Goal: Task Accomplishment & Management: Complete application form

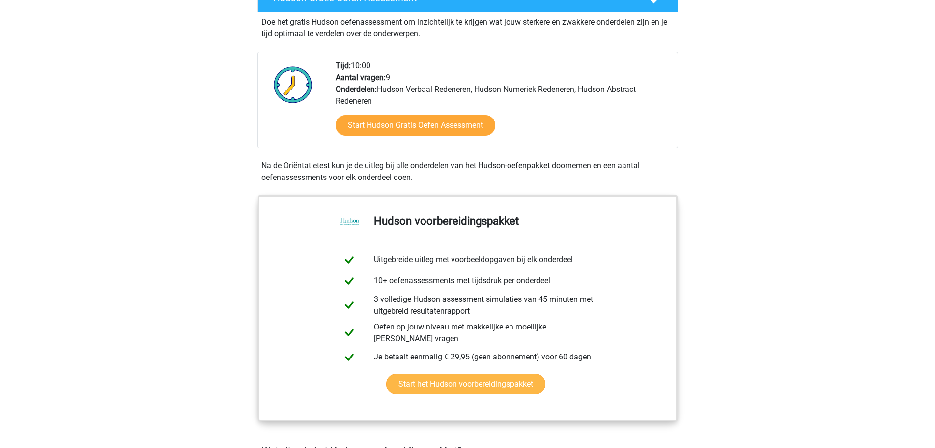
scroll to position [197, 0]
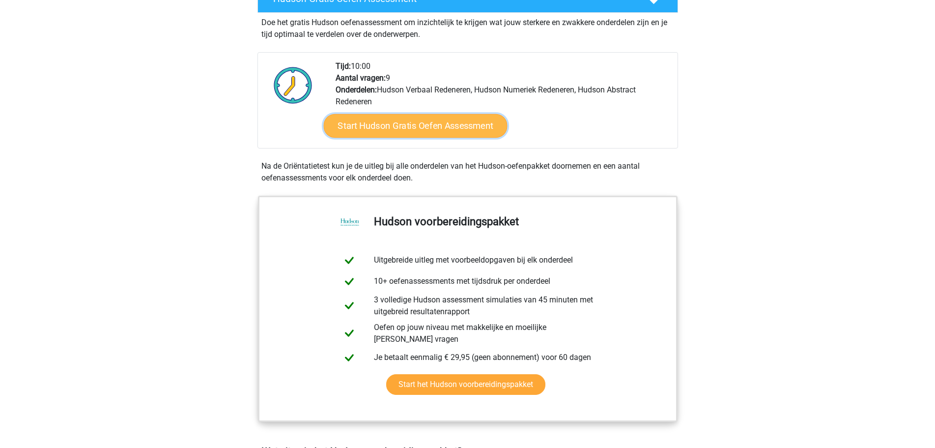
click at [450, 129] on link "Start Hudson Gratis Oefen Assessment" at bounding box center [415, 126] width 184 height 24
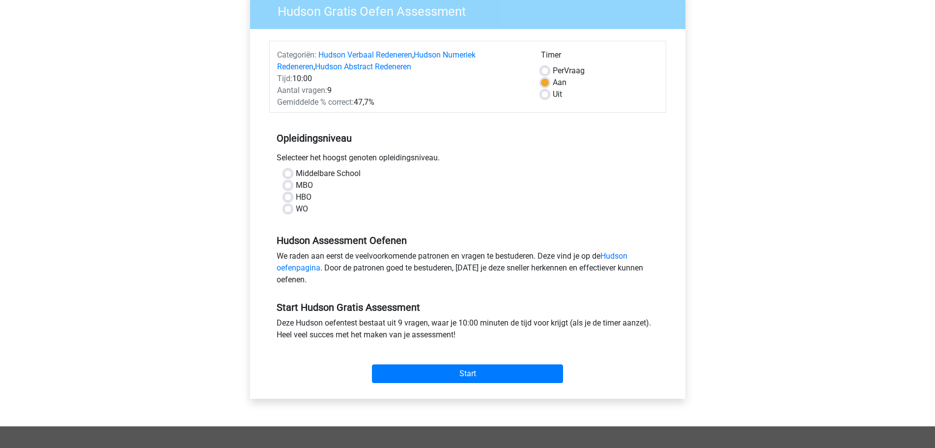
scroll to position [98, 0]
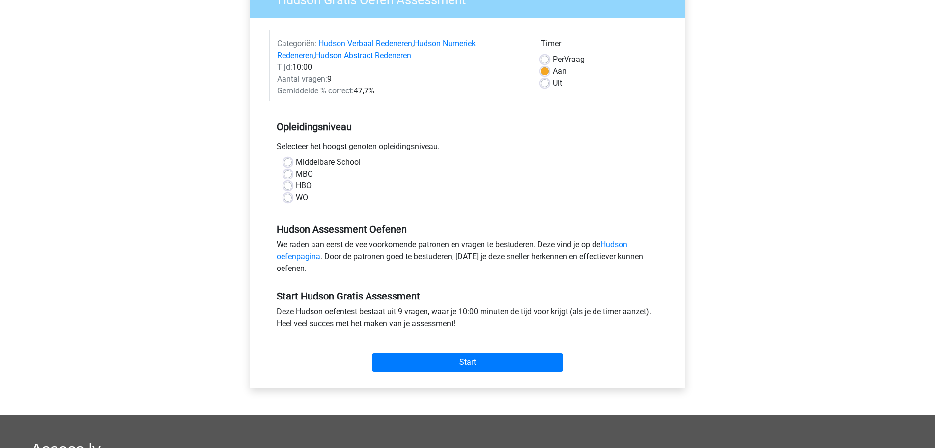
click at [302, 184] on label "HBO" at bounding box center [304, 186] width 16 height 12
click at [292, 184] on input "HBO" at bounding box center [288, 185] width 8 height 10
radio input "true"
click at [507, 358] on input "Start" at bounding box center [467, 362] width 191 height 19
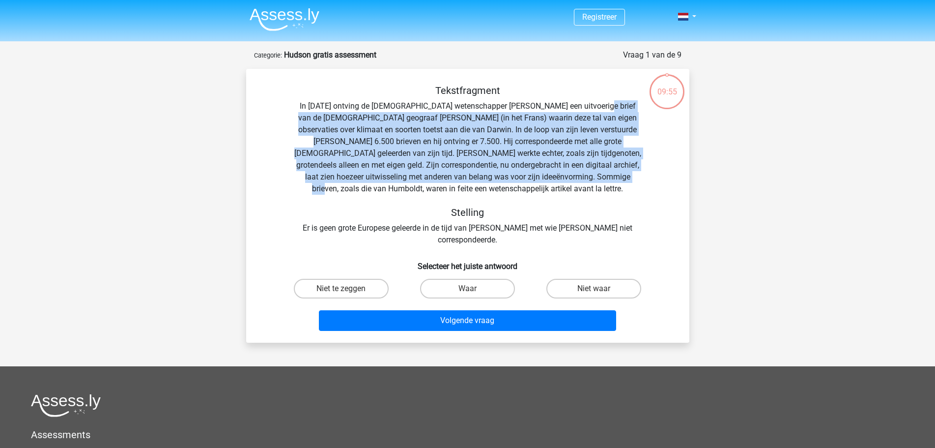
drag, startPoint x: 598, startPoint y: 103, endPoint x: 628, endPoint y: 183, distance: 85.7
click at [628, 183] on div "Tekstfragment In 1839 ontving de Engelse wetenschapper Charles Darwin een uitvo…" at bounding box center [468, 165] width 412 height 161
click at [543, 130] on div "Tekstfragment In 1839 ontving de Engelse wetenschapper Charles Darwin een uitvo…" at bounding box center [468, 165] width 412 height 161
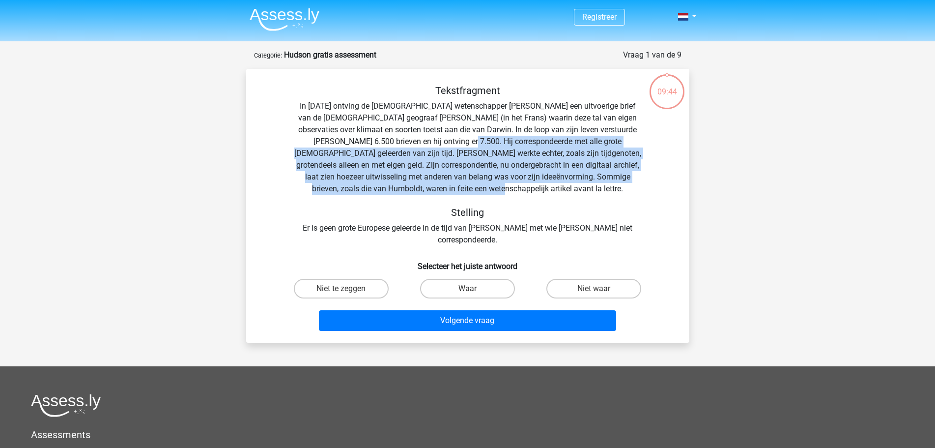
drag, startPoint x: 423, startPoint y: 139, endPoint x: 538, endPoint y: 184, distance: 123.6
click at [538, 184] on div "Tekstfragment In 1839 ontving de Engelse wetenschapper Charles Darwin een uitvo…" at bounding box center [468, 165] width 412 height 161
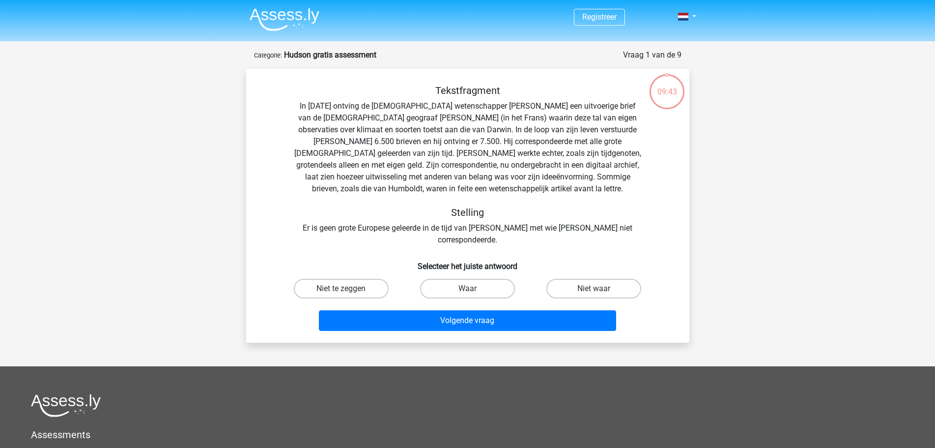
click at [561, 183] on div "Tekstfragment In 1839 ontving de Engelse wetenschapper Charles Darwin een uitvo…" at bounding box center [468, 165] width 412 height 161
click at [543, 155] on div "Tekstfragment In 1839 ontving de Engelse wetenschapper Charles Darwin een uitvo…" at bounding box center [468, 165] width 412 height 161
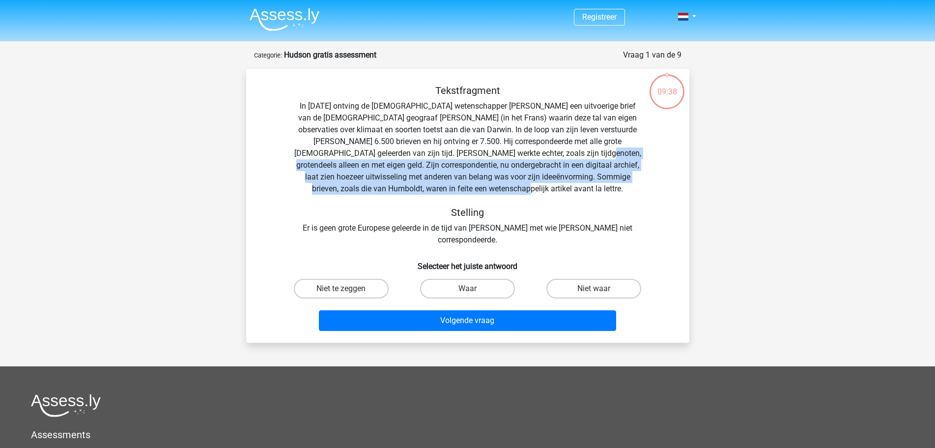
drag, startPoint x: 556, startPoint y: 150, endPoint x: 611, endPoint y: 190, distance: 67.9
click at [611, 190] on div "Tekstfragment In 1839 ontving de Engelse wetenschapper Charles Darwin een uitvo…" at bounding box center [468, 165] width 412 height 161
click at [572, 188] on div "Tekstfragment In 1839 ontving de Engelse wetenschapper Charles Darwin een uitvo…" at bounding box center [468, 165] width 412 height 161
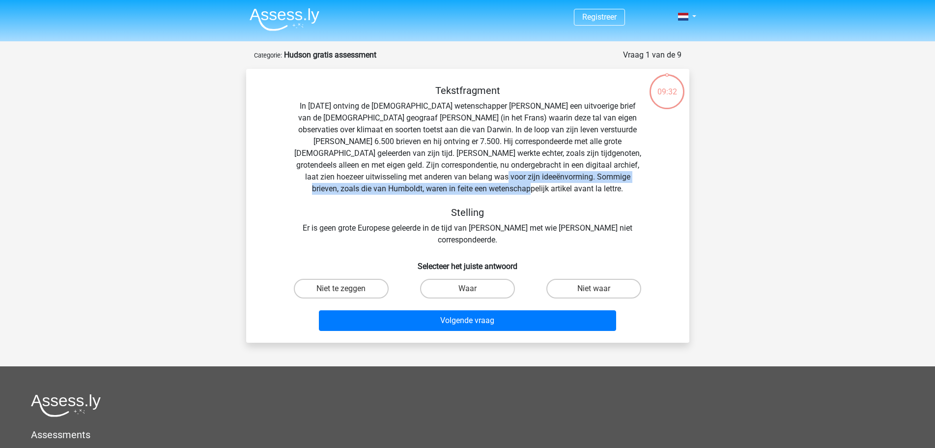
drag, startPoint x: 495, startPoint y: 174, endPoint x: 558, endPoint y: 187, distance: 64.8
click at [558, 187] on div "Tekstfragment In 1839 ontving de Engelse wetenschapper Charles Darwin een uitvo…" at bounding box center [468, 165] width 412 height 161
click at [581, 182] on div "Tekstfragment In 1839 ontving de Engelse wetenschapper Charles Darwin een uitvo…" at bounding box center [468, 165] width 412 height 161
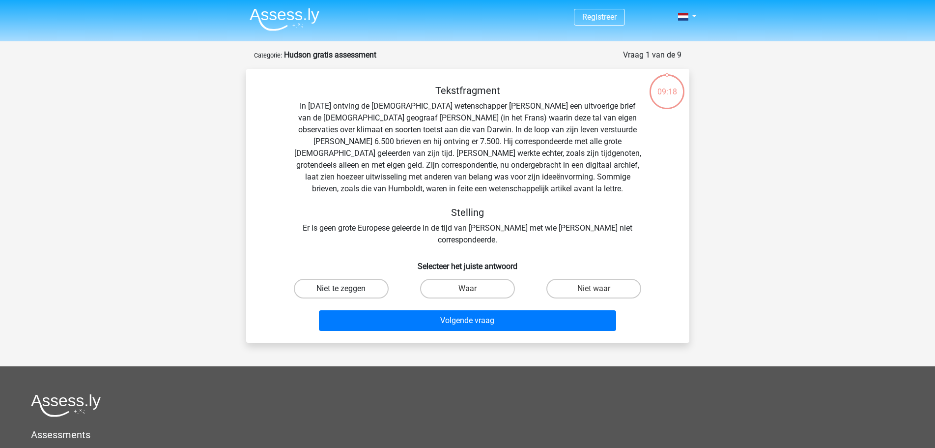
click at [369, 279] on label "Niet te zeggen" at bounding box center [341, 289] width 95 height 20
click at [347, 288] on input "Niet te zeggen" at bounding box center [344, 291] width 6 height 6
radio input "true"
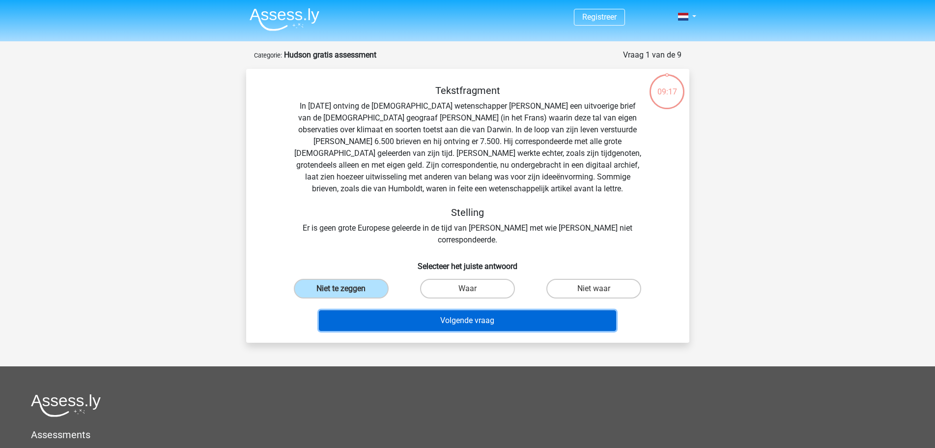
click at [438, 310] on button "Volgende vraag" at bounding box center [467, 320] width 297 height 21
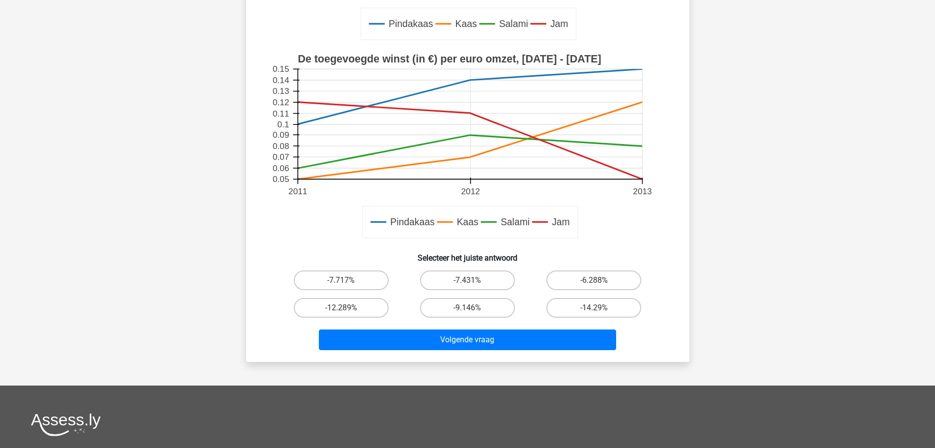
scroll to position [295, 0]
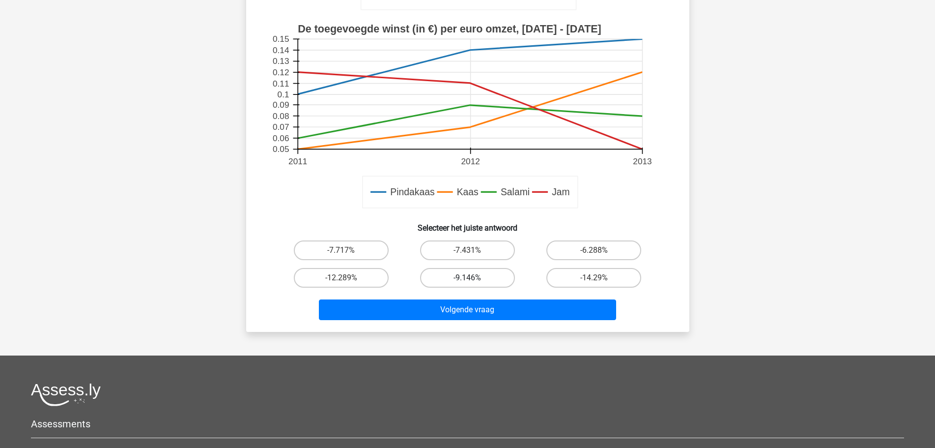
click at [496, 273] on label "-9.146%" at bounding box center [467, 278] width 95 height 20
click at [474, 278] on input "-9.146%" at bounding box center [470, 281] width 6 height 6
radio input "true"
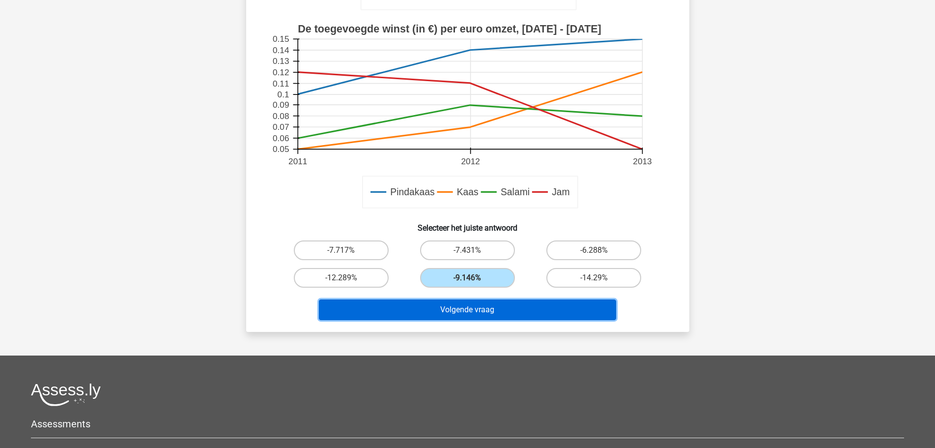
click at [499, 308] on button "Volgende vraag" at bounding box center [467, 309] width 297 height 21
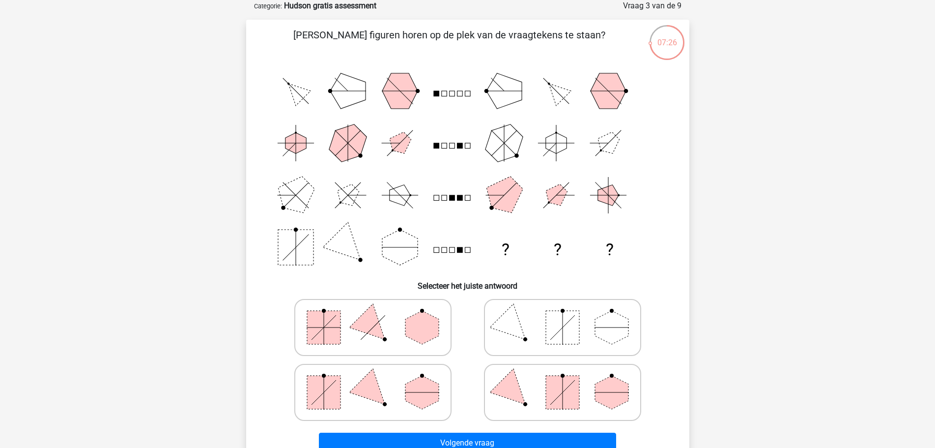
scroll to position [98, 0]
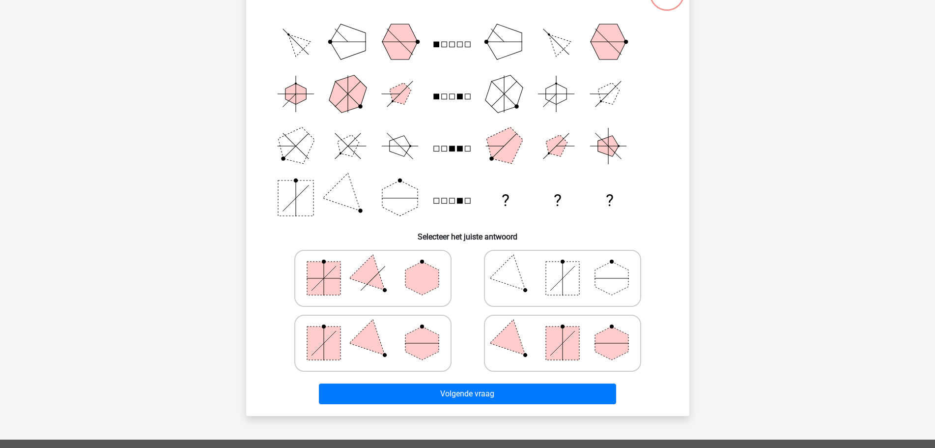
click at [433, 333] on polygon at bounding box center [421, 342] width 33 height 33
click at [379, 331] on input "radio" at bounding box center [376, 327] width 6 height 6
radio input "true"
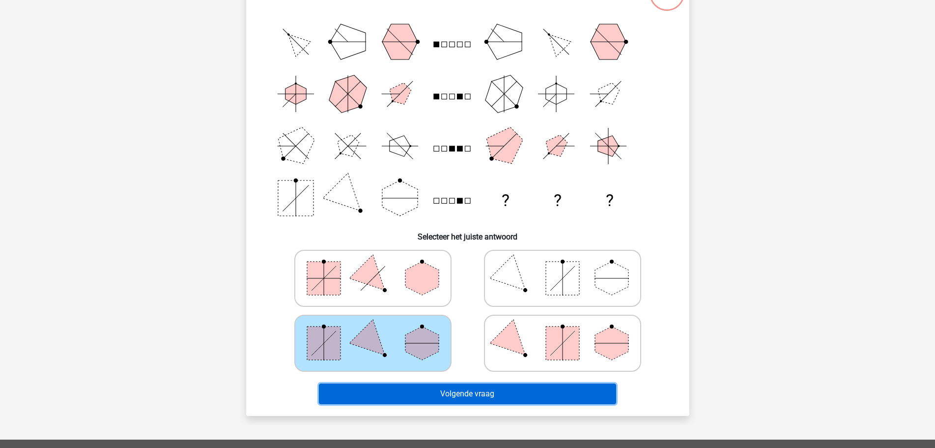
click at [498, 389] on button "Volgende vraag" at bounding box center [467, 393] width 297 height 21
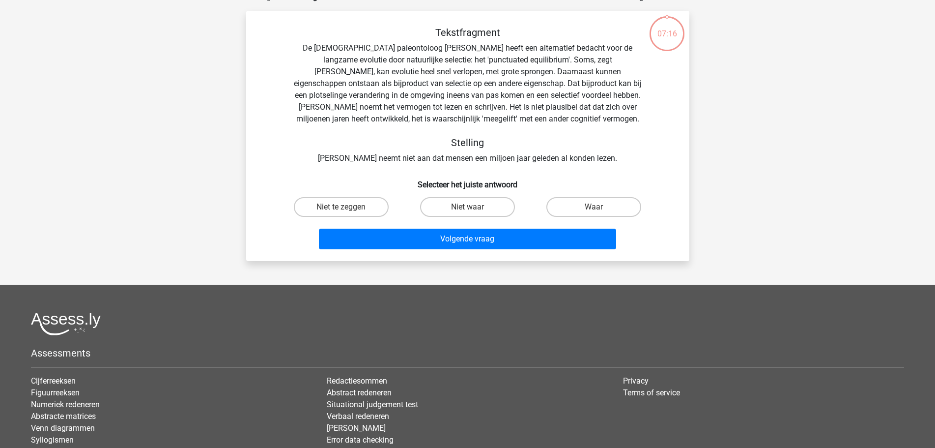
scroll to position [49, 0]
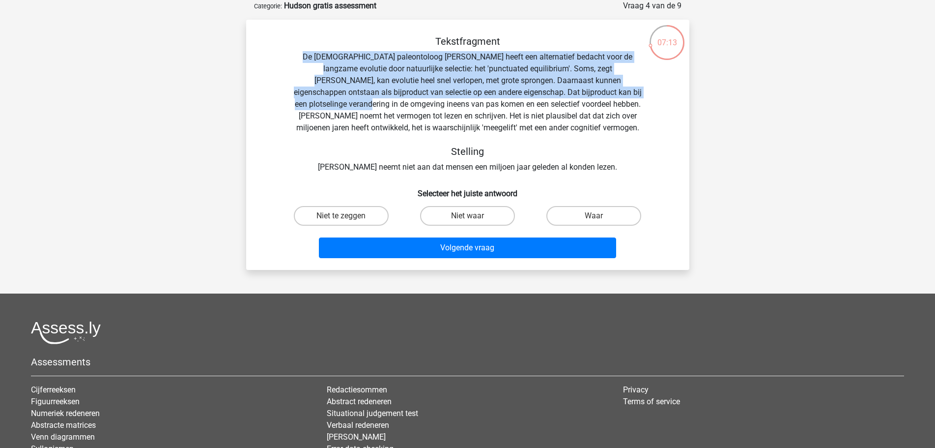
drag, startPoint x: 292, startPoint y: 57, endPoint x: 647, endPoint y: 92, distance: 356.6
click at [647, 92] on div "Tekstfragment De Amerikaanse paleontoloog Stephen Jay Gould heeft een alternati…" at bounding box center [468, 104] width 412 height 138
click at [611, 69] on div "Tekstfragment De Amerikaanse paleontoloog Stephen Jay Gould heeft een alternati…" at bounding box center [468, 104] width 412 height 138
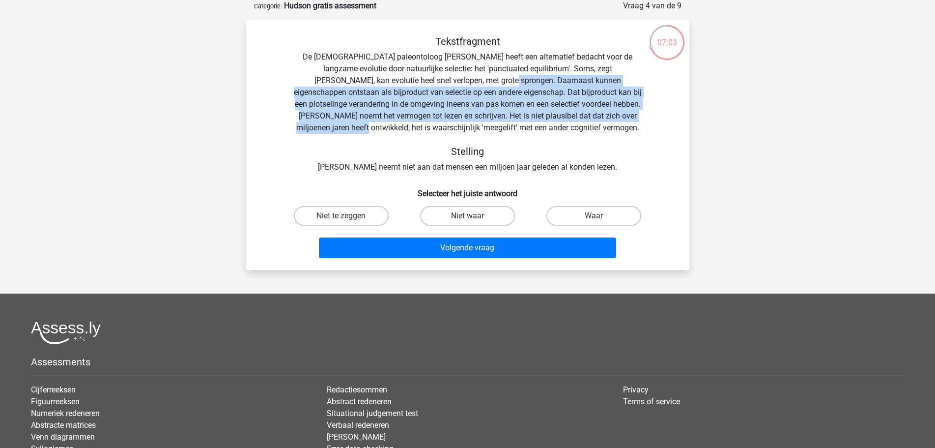
drag, startPoint x: 423, startPoint y: 80, endPoint x: 639, endPoint y: 113, distance: 218.3
click at [639, 113] on div "Tekstfragment De Amerikaanse paleontoloog Stephen Jay Gould heeft een alternati…" at bounding box center [468, 104] width 412 height 138
click at [486, 104] on div "Tekstfragment De Amerikaanse paleontoloog Stephen Jay Gould heeft een alternati…" at bounding box center [468, 104] width 412 height 138
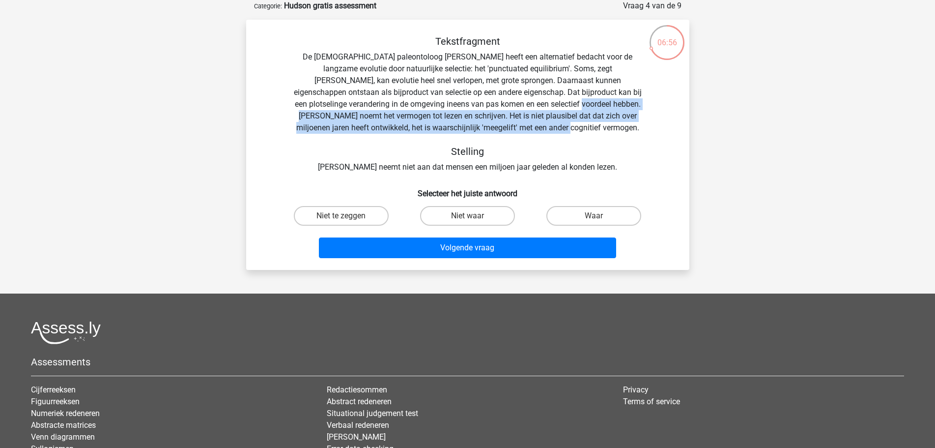
drag, startPoint x: 514, startPoint y: 103, endPoint x: 615, endPoint y: 129, distance: 104.5
click at [615, 129] on div "Tekstfragment De Amerikaanse paleontoloog Stephen Jay Gould heeft een alternati…" at bounding box center [468, 104] width 412 height 138
click at [605, 132] on div "Tekstfragment De Amerikaanse paleontoloog Stephen Jay Gould heeft een alternati…" at bounding box center [468, 104] width 412 height 138
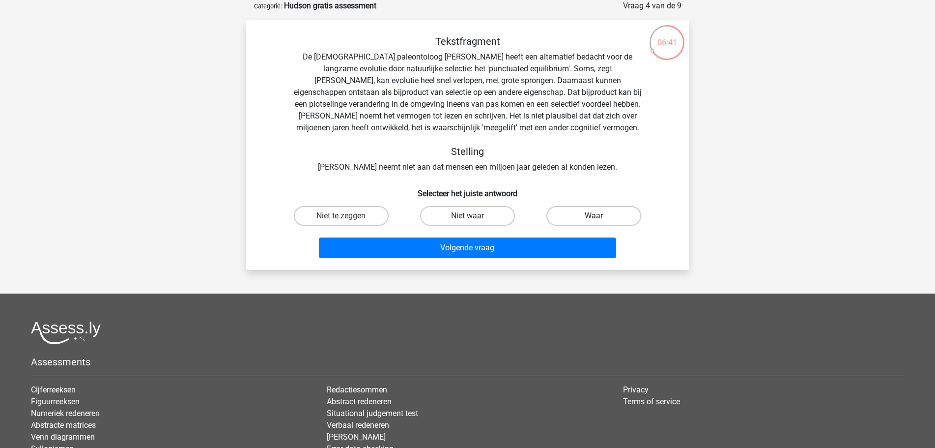
click at [563, 211] on label "Waar" at bounding box center [593, 216] width 95 height 20
click at [594, 216] on input "Waar" at bounding box center [597, 219] width 6 height 6
radio input "true"
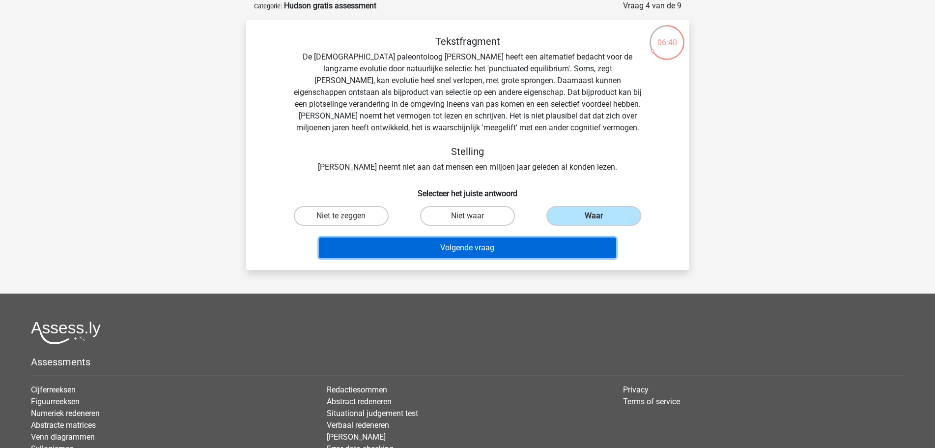
click at [540, 247] on button "Volgende vraag" at bounding box center [467, 247] width 297 height 21
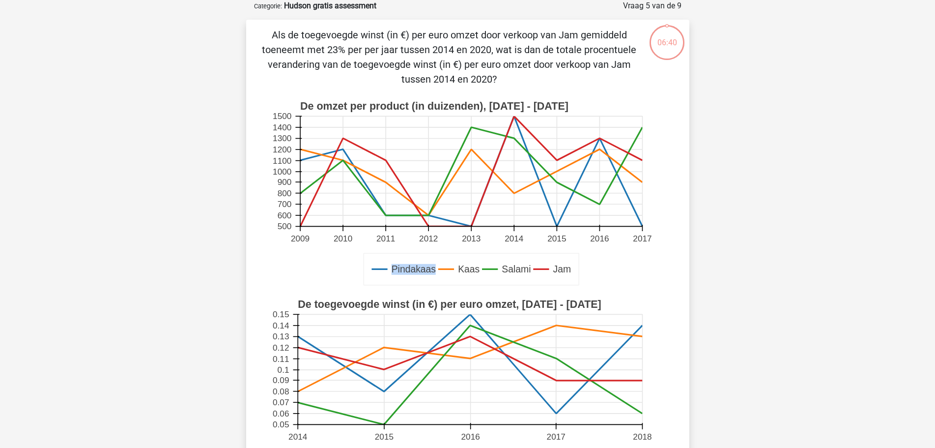
click at [540, 247] on rect at bounding box center [468, 194] width 396 height 198
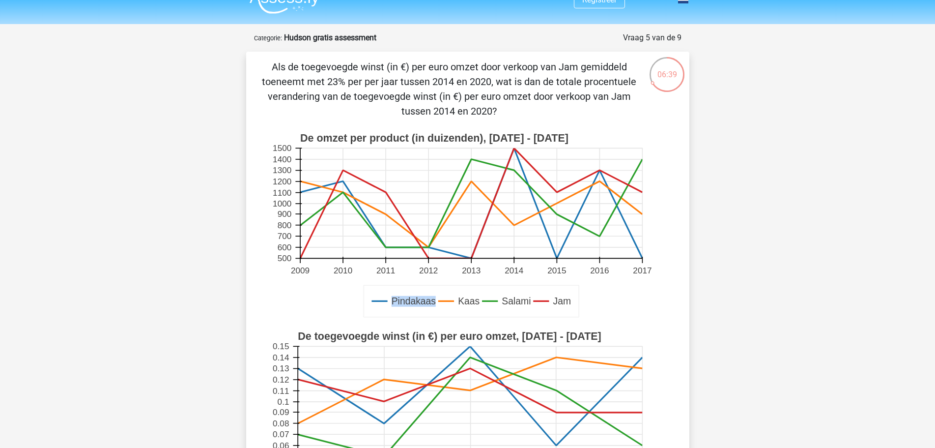
scroll to position [0, 0]
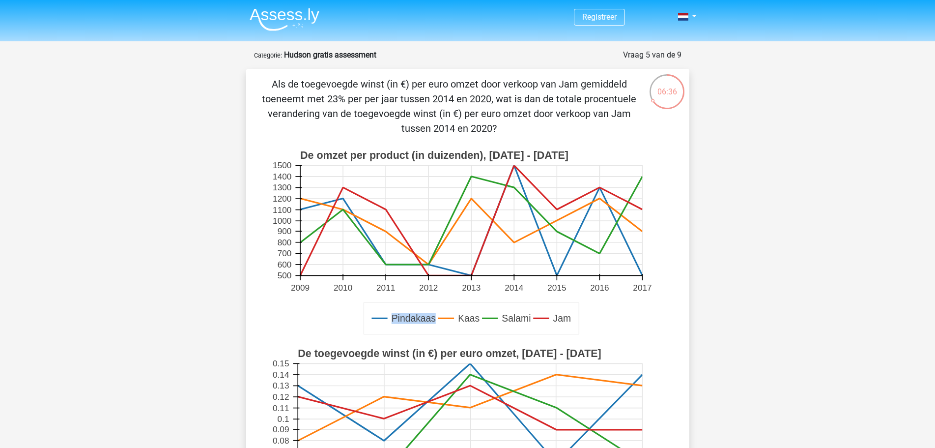
drag, startPoint x: 289, startPoint y: 80, endPoint x: 578, endPoint y: 125, distance: 293.0
click at [578, 125] on p "Als de toegevoegde winst (in €) per euro omzet door verkoop van Jam gemiddeld t…" at bounding box center [449, 106] width 375 height 59
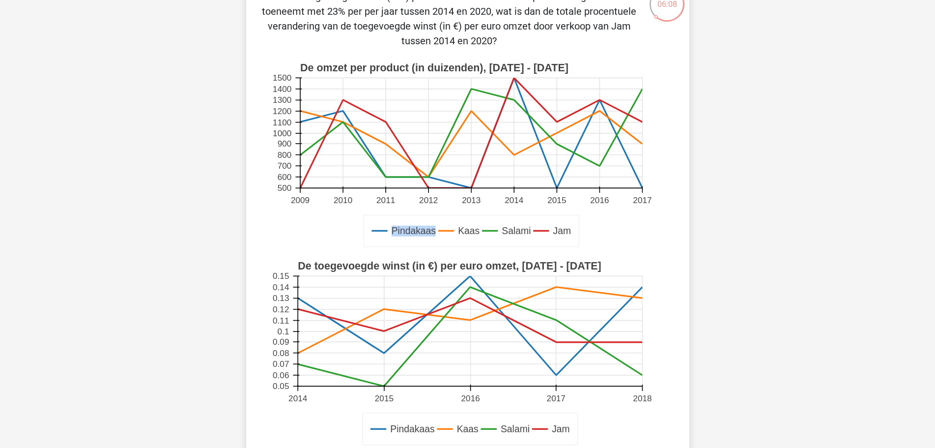
scroll to position [98, 0]
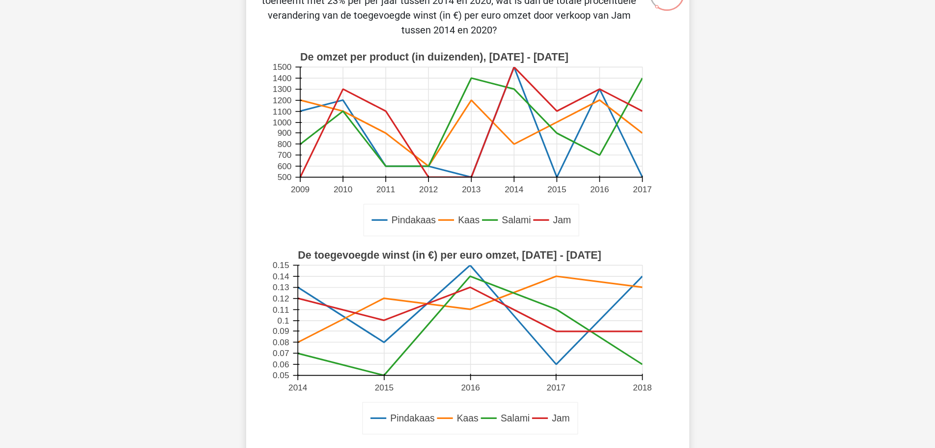
click at [471, 287] on icon at bounding box center [470, 309] width 344 height 44
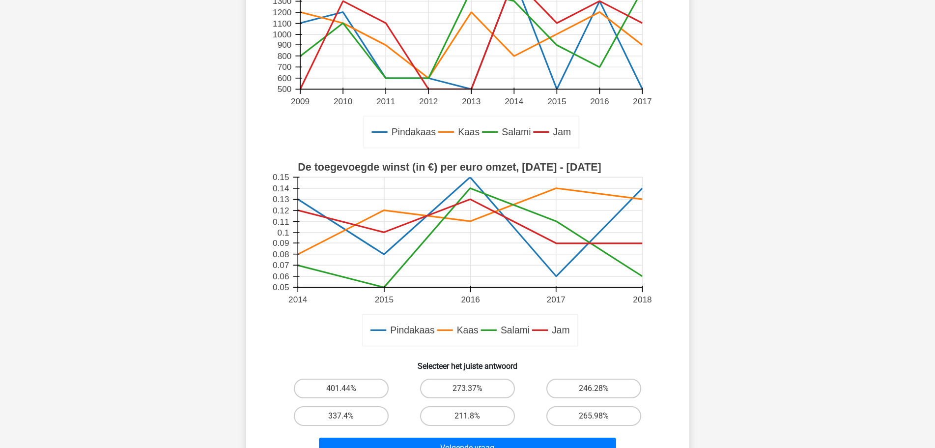
scroll to position [246, 0]
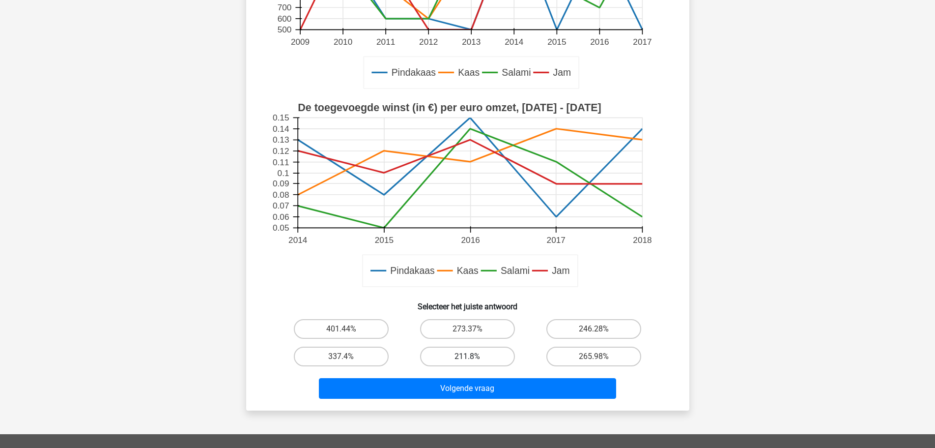
click at [489, 351] on label "211.8%" at bounding box center [467, 356] width 95 height 20
click at [474, 356] on input "211.8%" at bounding box center [470, 359] width 6 height 6
radio input "true"
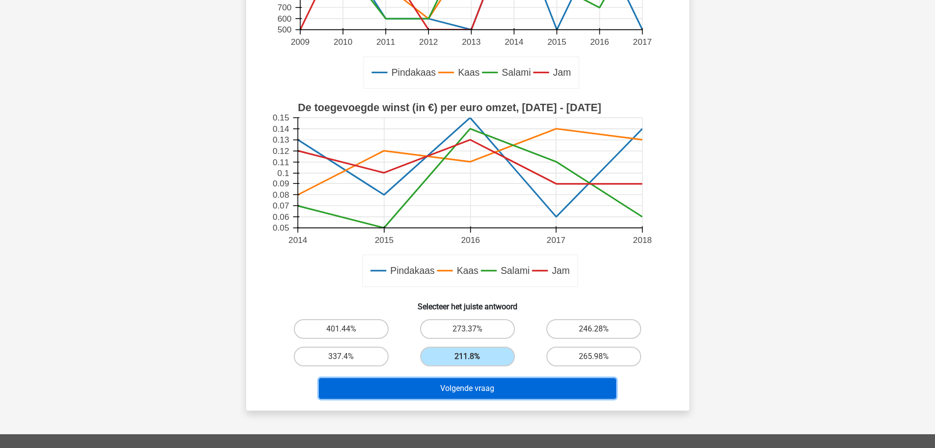
click at [486, 391] on button "Volgende vraag" at bounding box center [467, 388] width 297 height 21
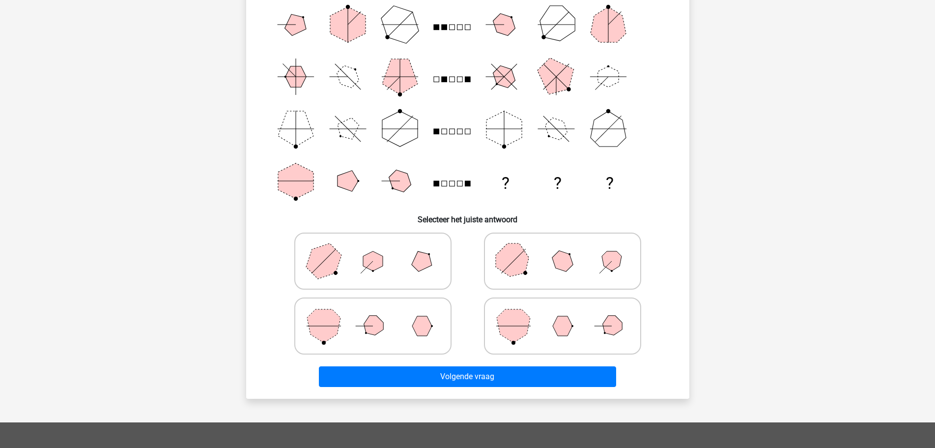
scroll to position [98, 0]
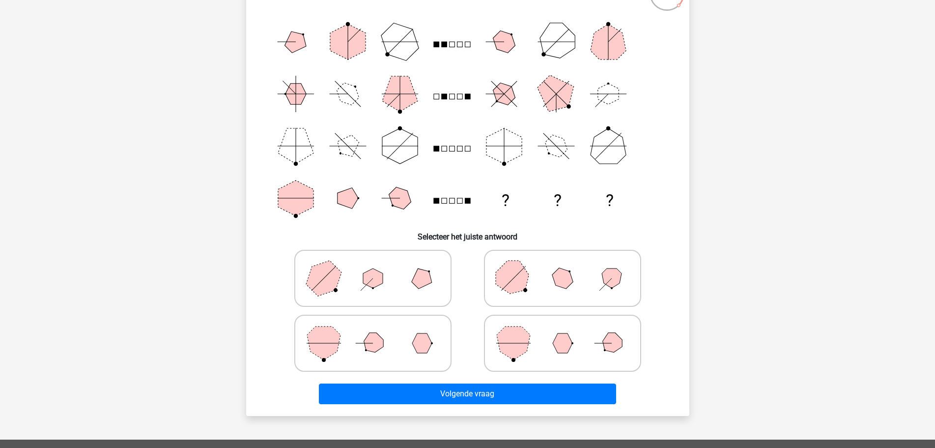
click at [532, 280] on icon at bounding box center [562, 278] width 147 height 49
click at [563, 266] on input "radio" at bounding box center [566, 262] width 6 height 6
radio input "true"
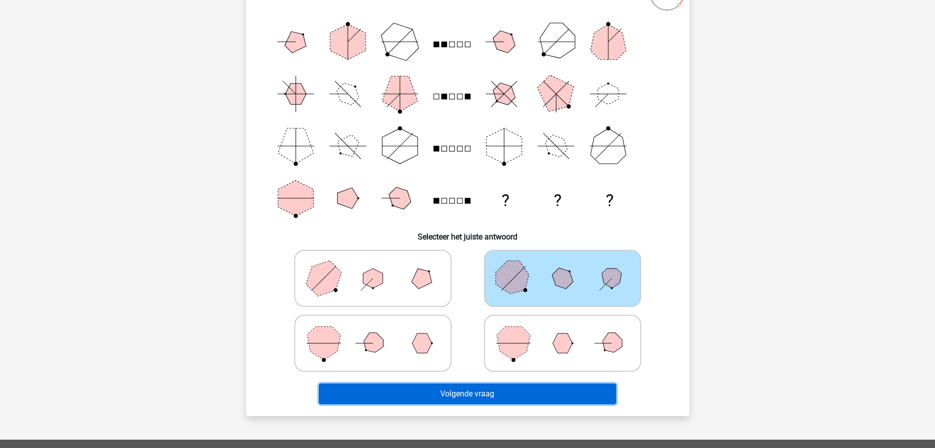
click at [516, 399] on button "Volgende vraag" at bounding box center [467, 393] width 297 height 21
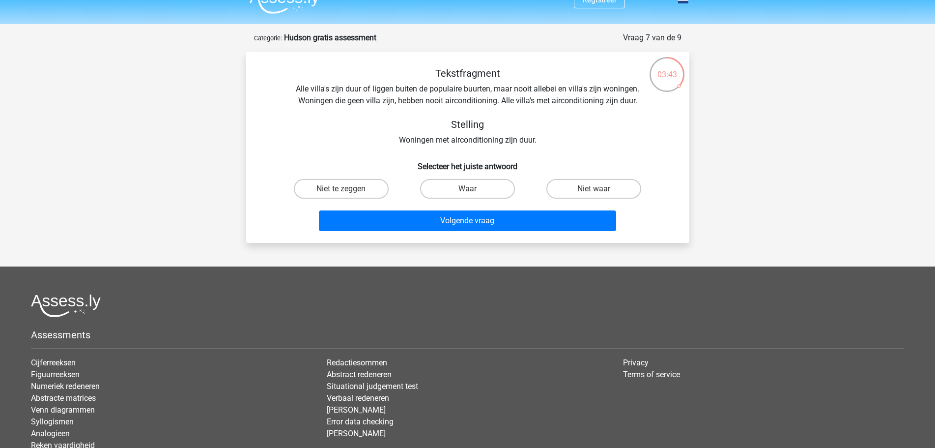
scroll to position [0, 0]
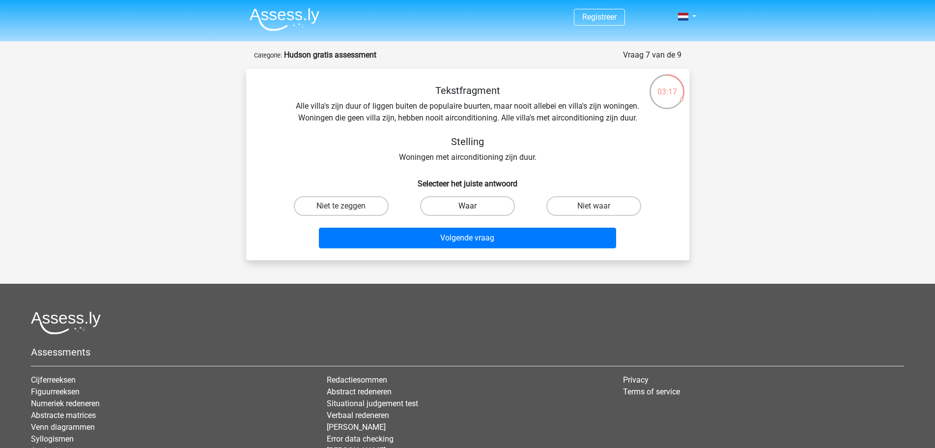
click at [499, 210] on label "Waar" at bounding box center [467, 206] width 95 height 20
click at [474, 210] on input "Waar" at bounding box center [470, 209] width 6 height 6
radio input "true"
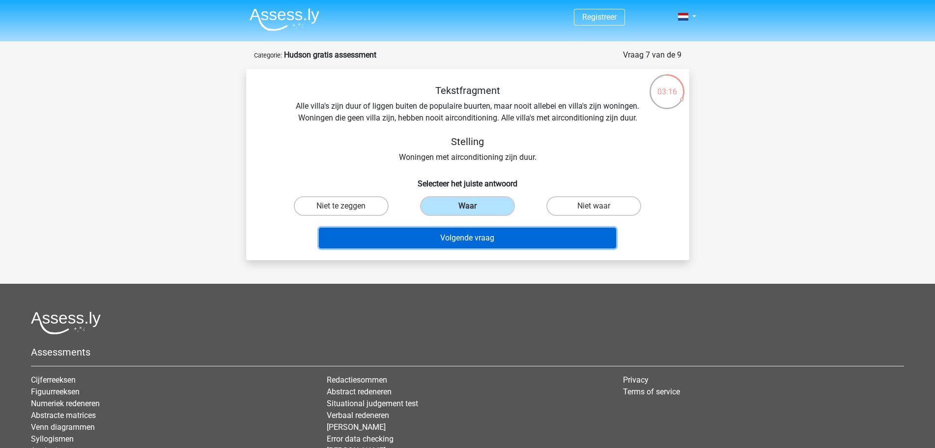
click at [510, 240] on button "Volgende vraag" at bounding box center [467, 238] width 297 height 21
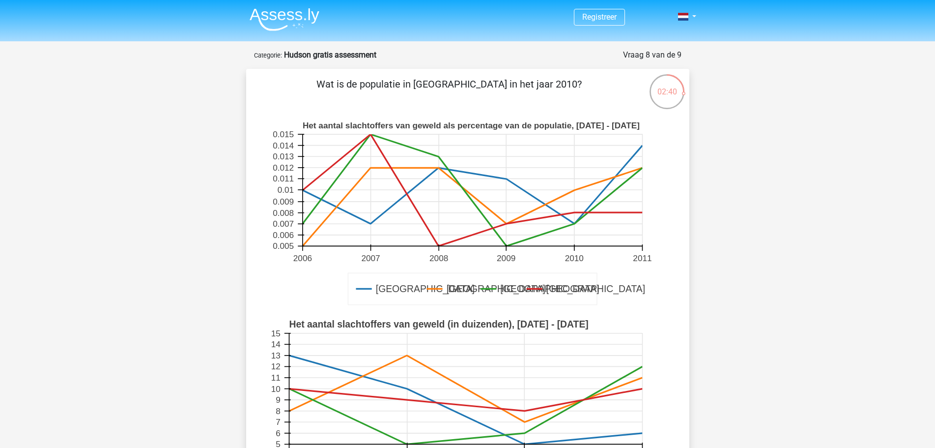
click at [574, 189] on icon at bounding box center [574, 190] width 0 height 112
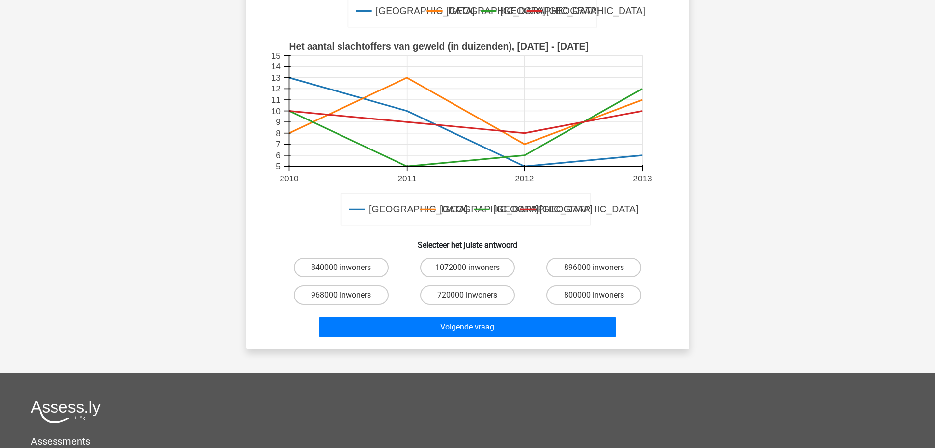
scroll to position [295, 0]
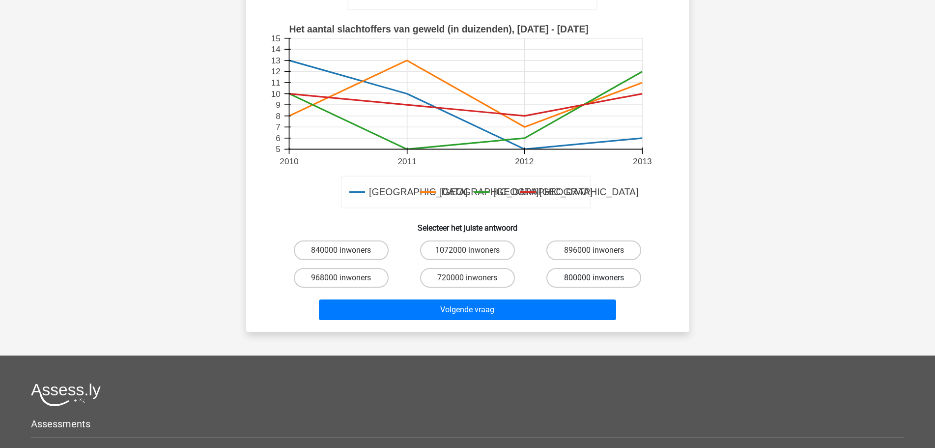
click at [584, 276] on label "800000 inwoners" at bounding box center [593, 278] width 95 height 20
click at [594, 278] on input "800000 inwoners" at bounding box center [597, 281] width 6 height 6
radio input "true"
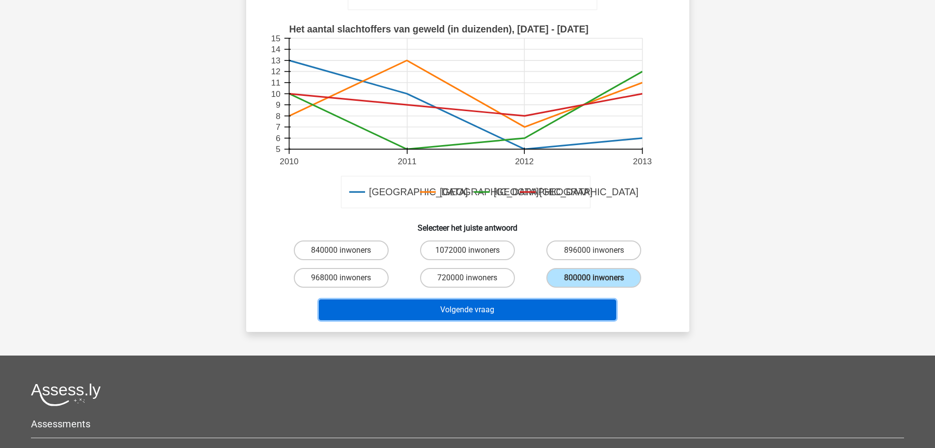
click at [531, 312] on button "Volgende vraag" at bounding box center [467, 309] width 297 height 21
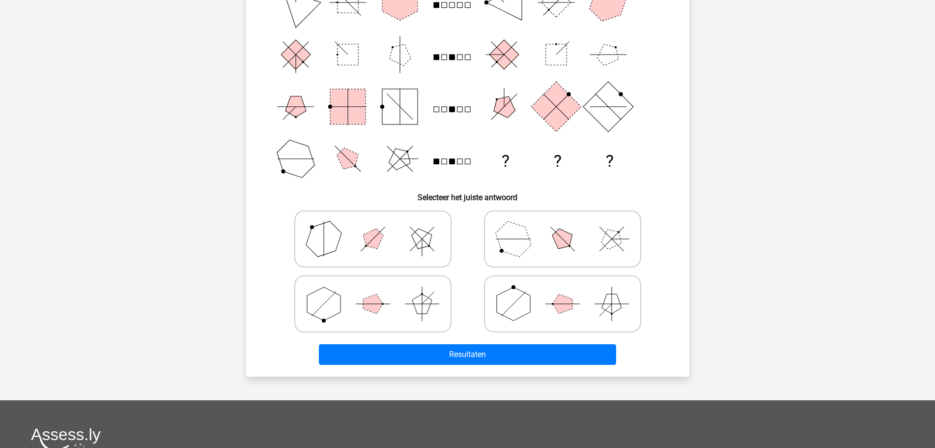
scroll to position [49, 0]
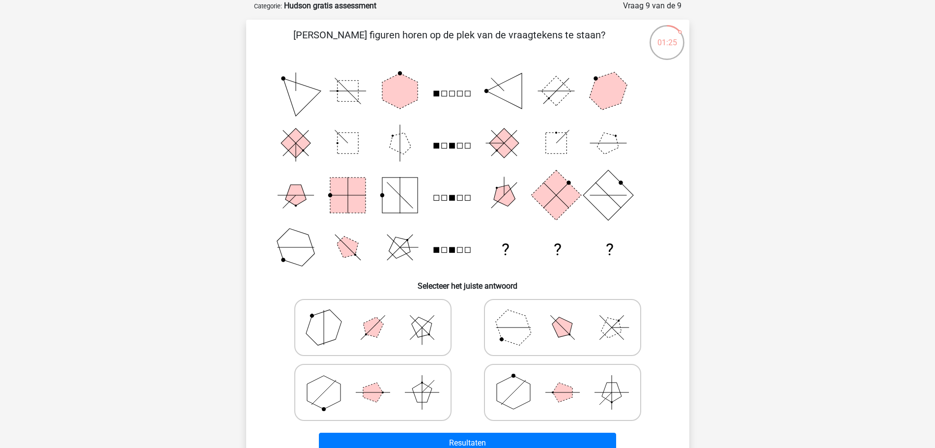
click at [426, 323] on line at bounding box center [422, 327] width 24 height 24
click at [379, 315] on input "radio" at bounding box center [376, 312] width 6 height 6
radio input "true"
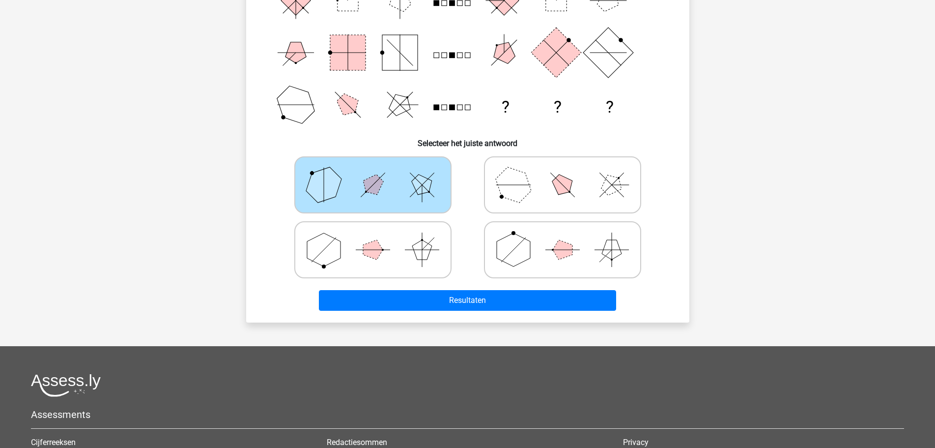
scroll to position [197, 0]
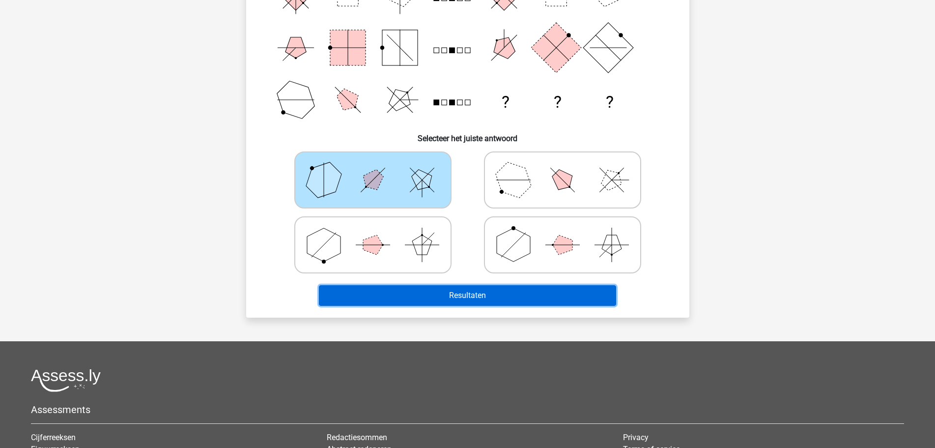
click at [488, 294] on button "Resultaten" at bounding box center [467, 295] width 297 height 21
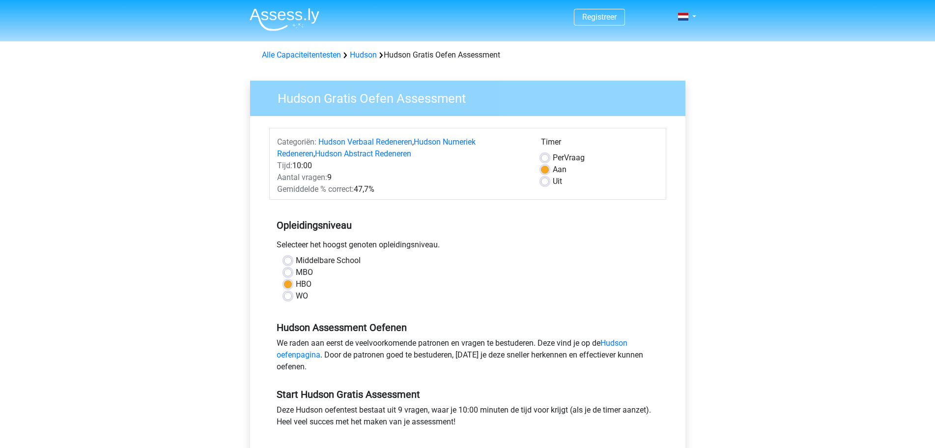
scroll to position [98, 0]
